Goal: Navigation & Orientation: Find specific page/section

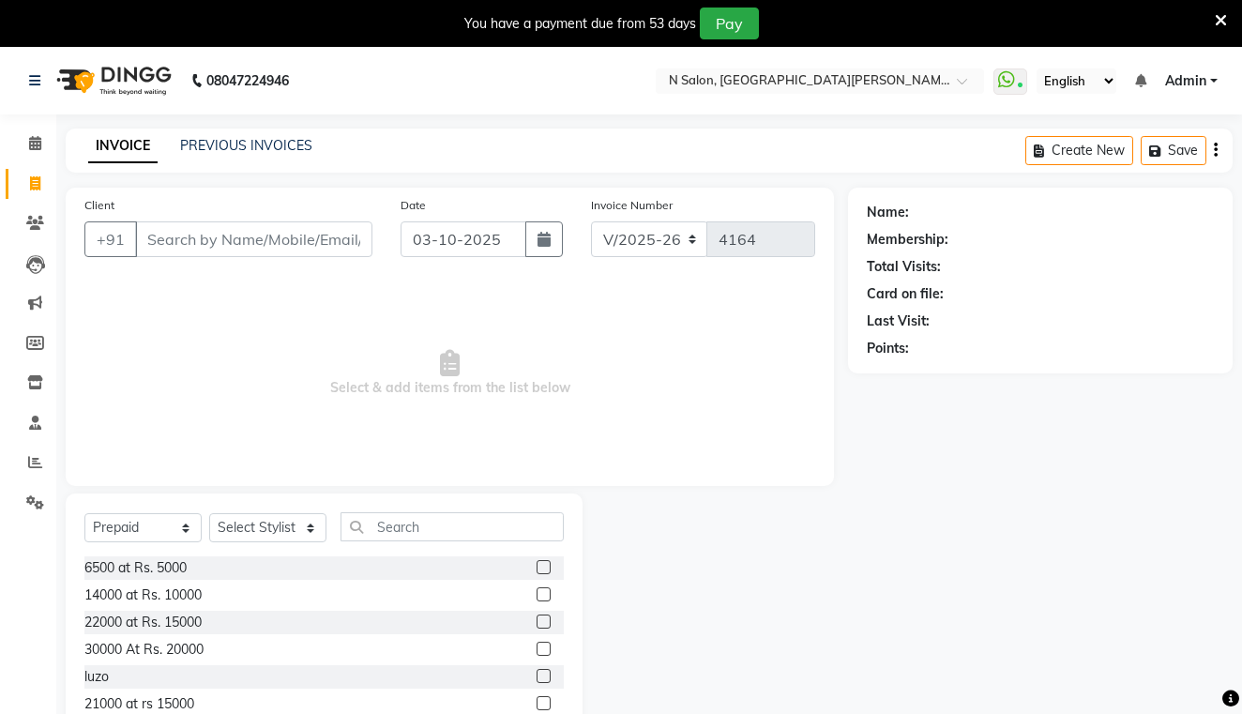
select select "3472"
select select "P"
click at [1217, 23] on icon at bounding box center [1220, 20] width 12 height 17
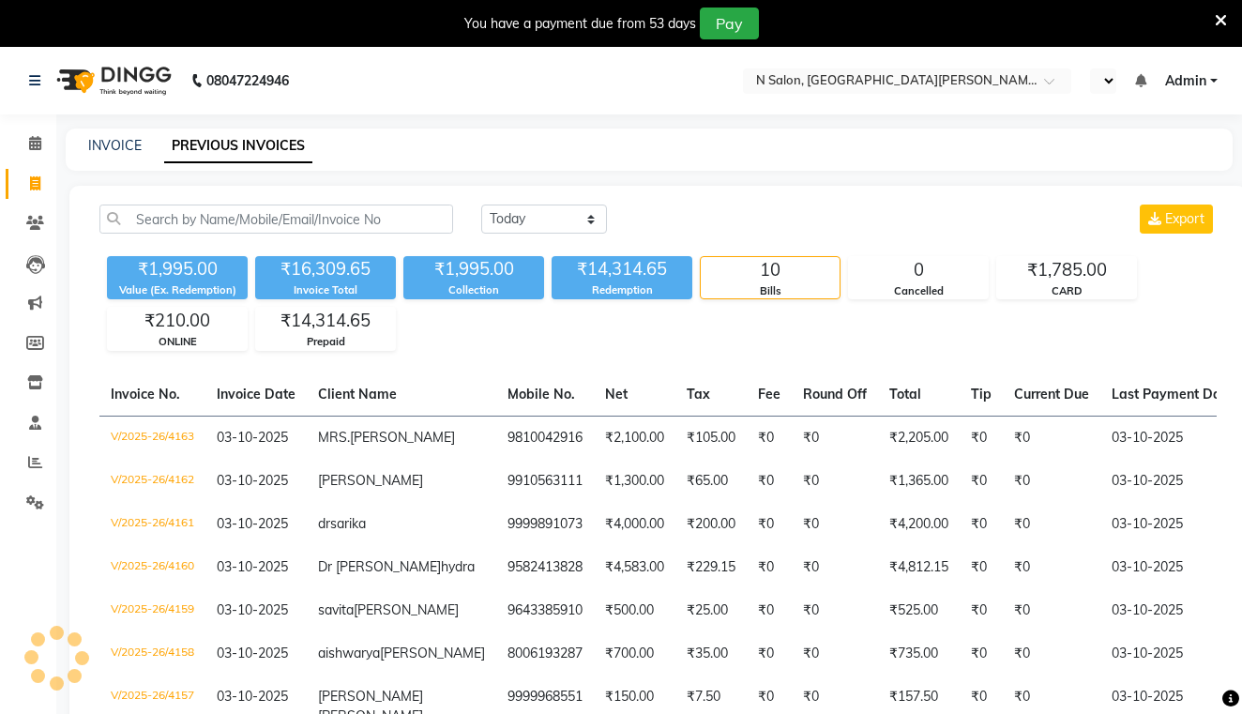
select select "en"
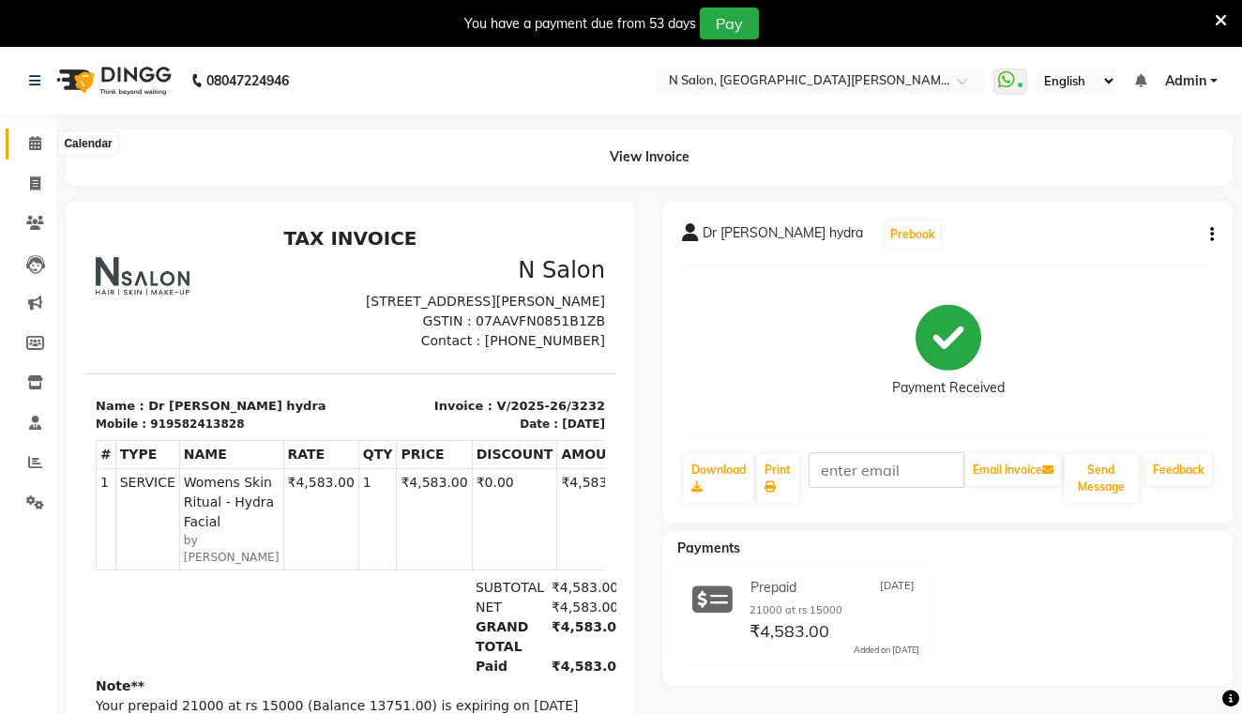
click at [38, 142] on icon at bounding box center [35, 143] width 12 height 14
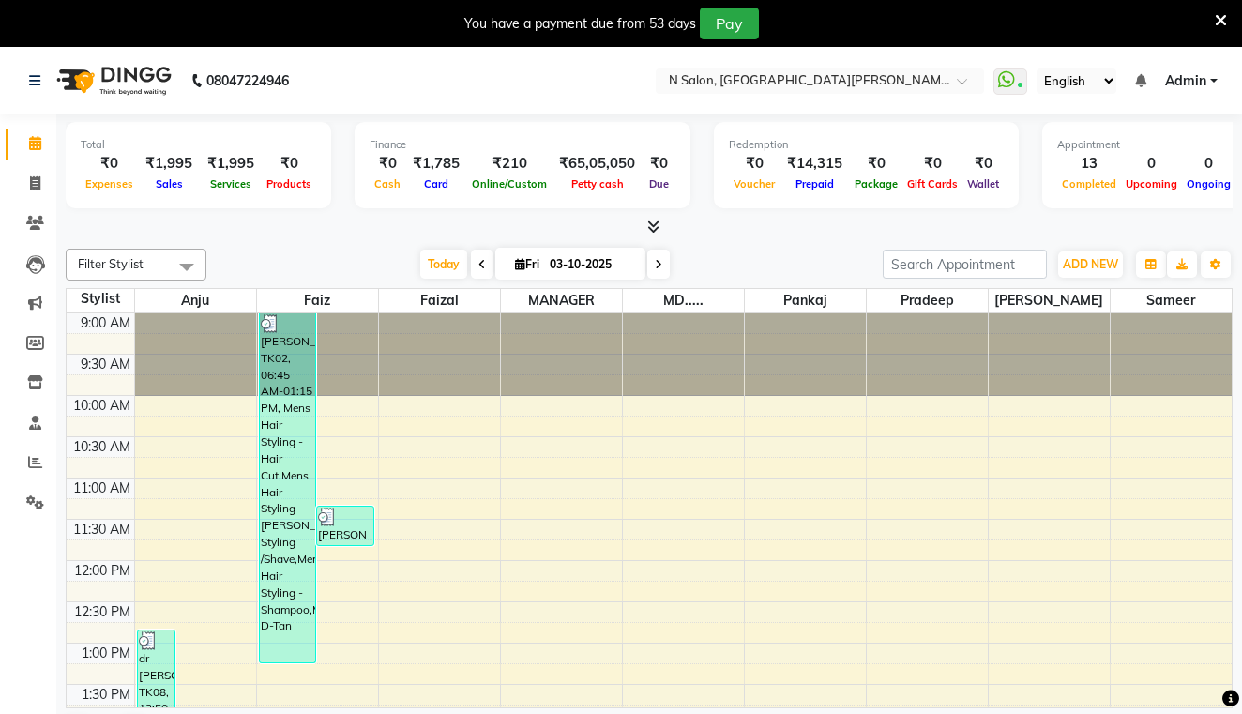
click at [649, 226] on icon at bounding box center [653, 226] width 12 height 14
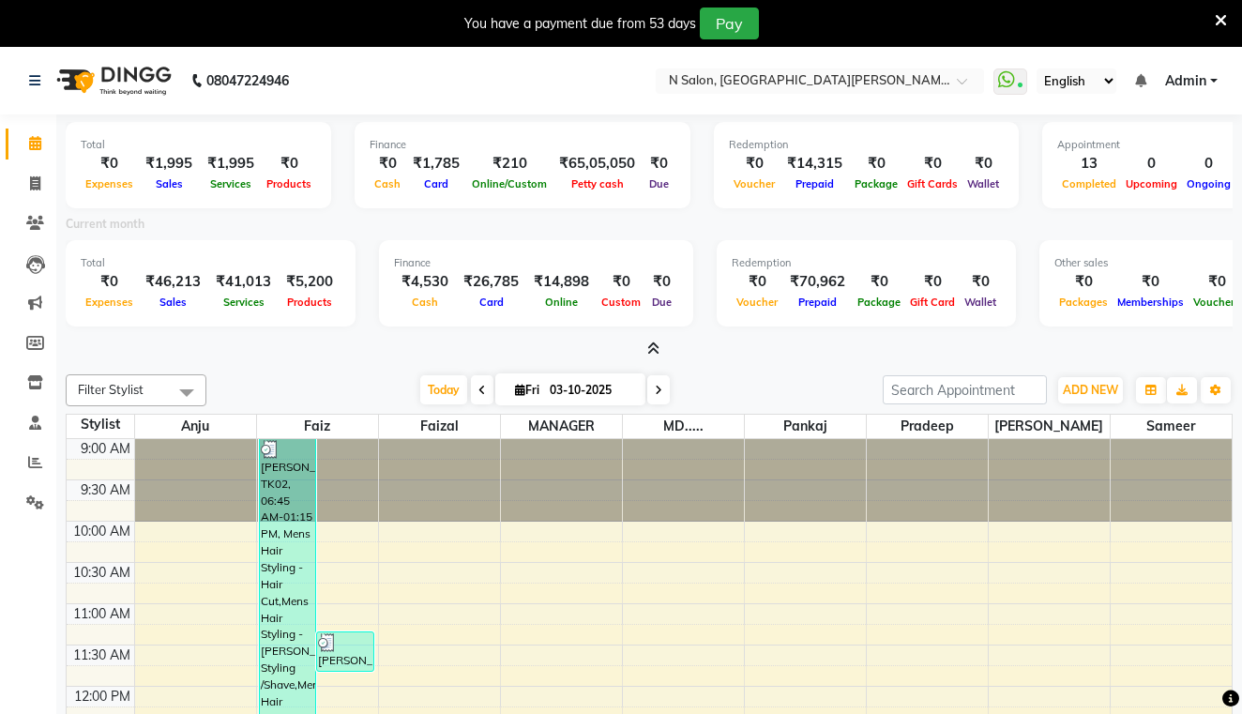
click at [1222, 16] on icon at bounding box center [1220, 20] width 12 height 17
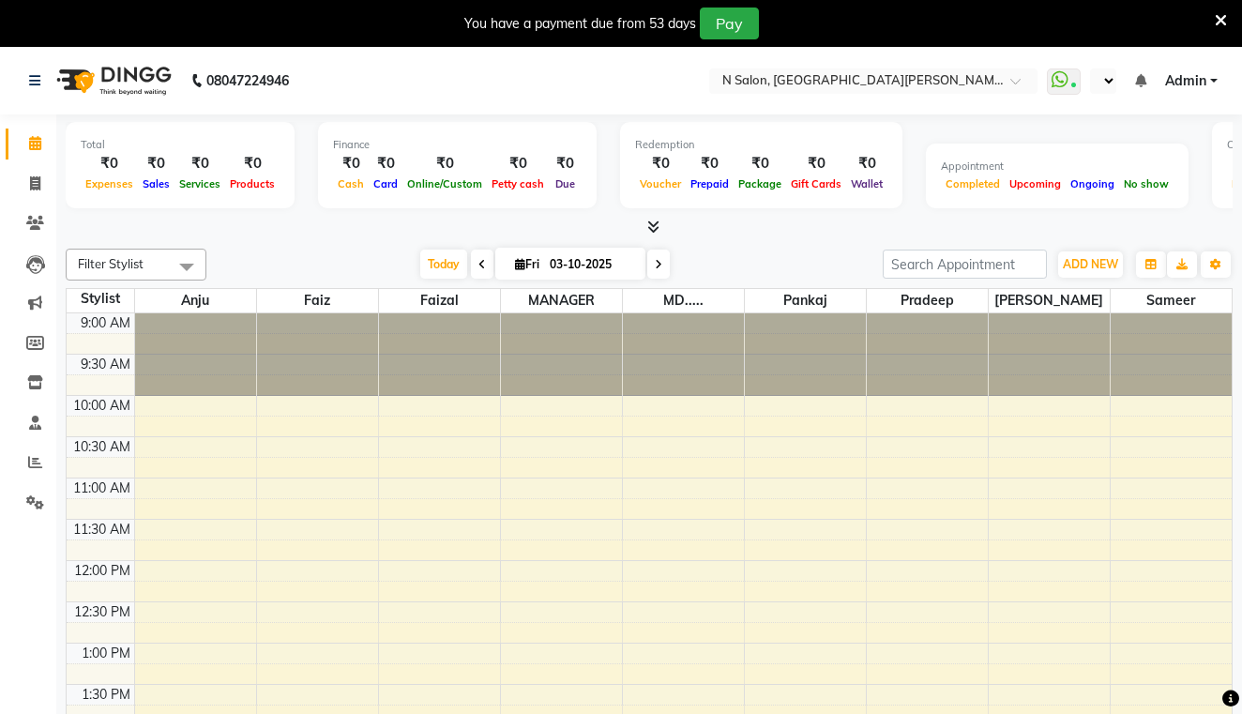
select select "en"
